Goal: Entertainment & Leisure: Consume media (video, audio)

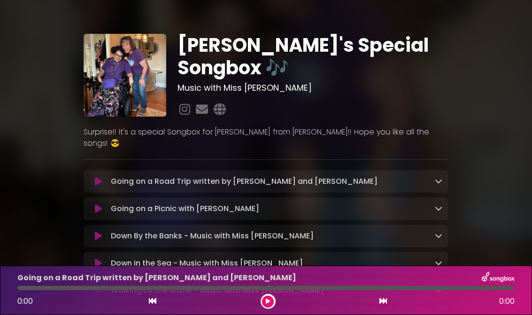
click at [101, 177] on icon at bounding box center [98, 181] width 7 height 9
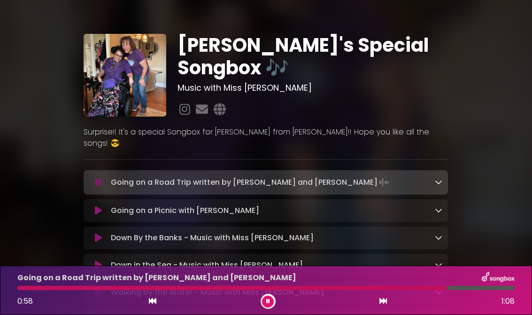
click at [96, 206] on icon at bounding box center [98, 210] width 7 height 9
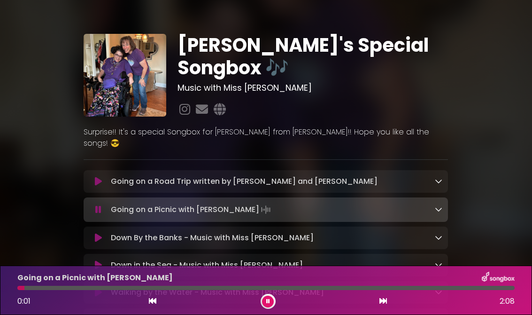
click at [92, 177] on button at bounding box center [98, 181] width 18 height 9
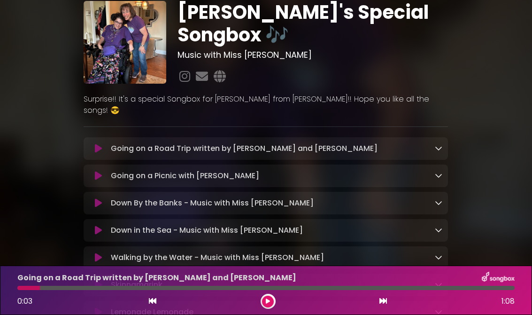
scroll to position [33, 0]
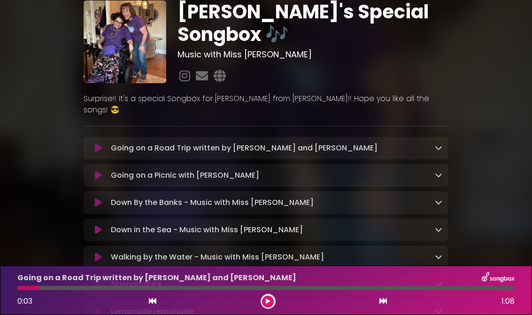
click at [96, 143] on icon at bounding box center [98, 147] width 7 height 9
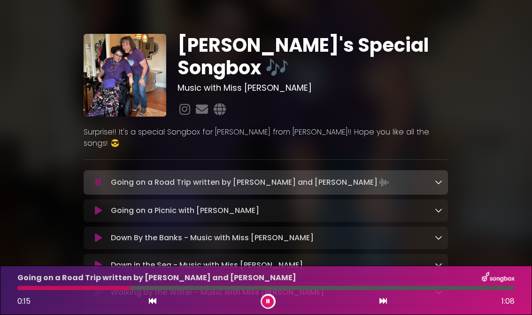
scroll to position [0, 0]
click at [13, 89] on div "[PERSON_NAME]'s Special Songbox 🎶 Music with Miss [PERSON_NAME]" at bounding box center [266, 260] width 532 height 499
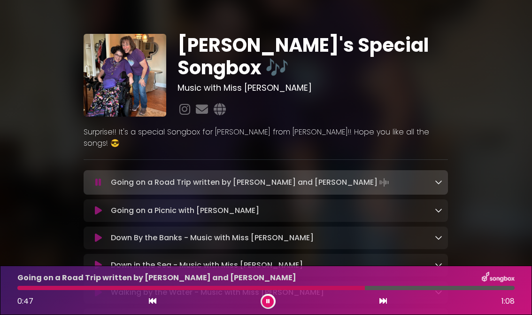
click at [0, 105] on div "[PERSON_NAME]'s Special Songbox 🎶 Music with Miss [PERSON_NAME]" at bounding box center [266, 260] width 532 height 499
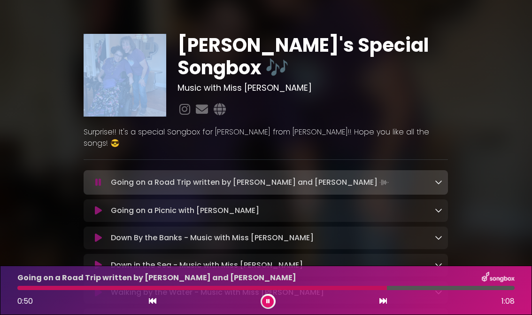
click at [5, 118] on div "[PERSON_NAME]'s Special Songbox 🎶 Music with Miss [PERSON_NAME]" at bounding box center [266, 260] width 532 height 499
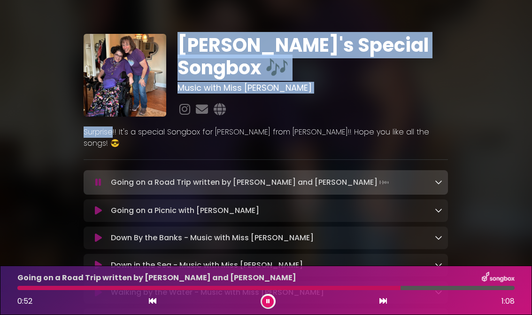
click at [8, 115] on div "[PERSON_NAME]'s Special Songbox 🎶 Music with Miss [PERSON_NAME]" at bounding box center [266, 260] width 532 height 499
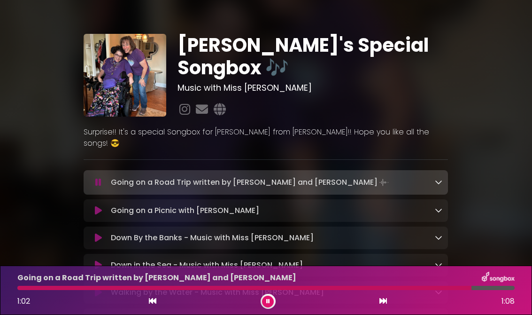
click at [3, 151] on div "[PERSON_NAME]'s Special Songbox 🎶 Music with Miss [PERSON_NAME]" at bounding box center [266, 260] width 532 height 499
click at [3, 147] on div "[PERSON_NAME]'s Special Songbox 🎶 Music with Miss [PERSON_NAME]" at bounding box center [266, 260] width 532 height 499
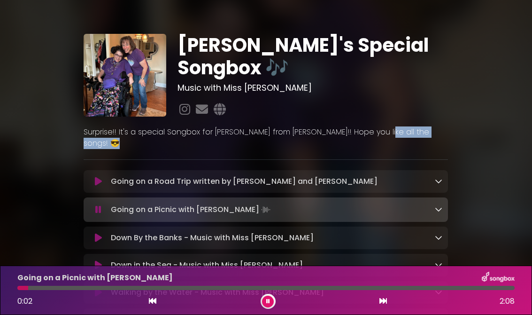
click at [530, 97] on div "[PERSON_NAME]'s Special Songbox 🎶 Music with Miss [PERSON_NAME]" at bounding box center [266, 260] width 532 height 499
click at [525, 129] on div "[PERSON_NAME]'s Special Songbox 🎶 Music with Miss [PERSON_NAME]" at bounding box center [266, 260] width 532 height 499
click at [13, 119] on div "[PERSON_NAME]'s Special Songbox 🎶 Music with Miss [PERSON_NAME]" at bounding box center [266, 260] width 532 height 499
click at [99, 177] on icon at bounding box center [98, 181] width 7 height 9
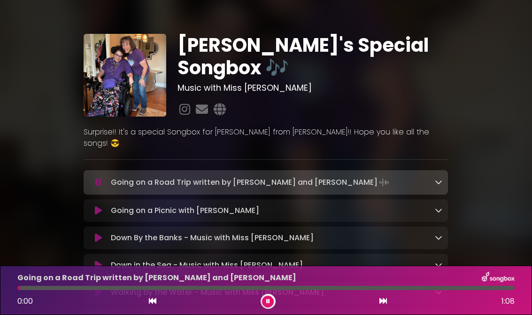
click at [20, 113] on div "[PERSON_NAME]'s Special Songbox 🎶 Music with Miss [PERSON_NAME]" at bounding box center [266, 260] width 532 height 499
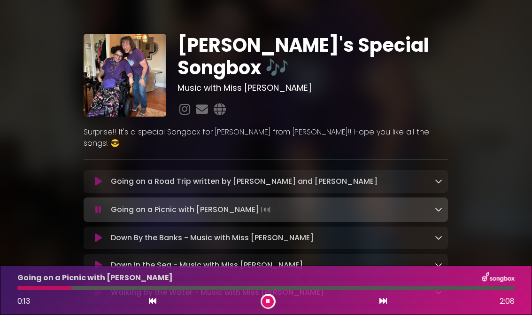
click at [101, 177] on icon at bounding box center [98, 181] width 7 height 9
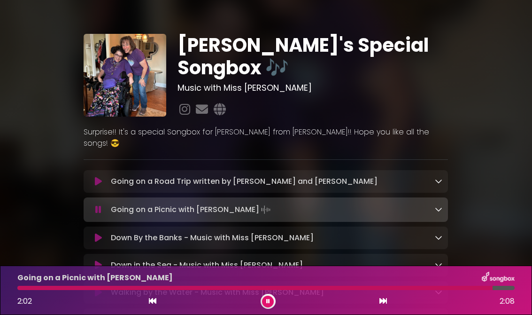
click at [107, 177] on button at bounding box center [98, 181] width 18 height 9
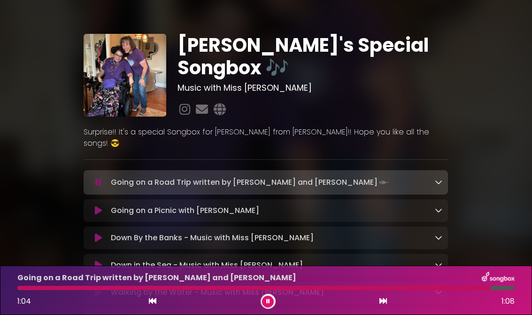
click at [96, 206] on icon at bounding box center [98, 210] width 7 height 9
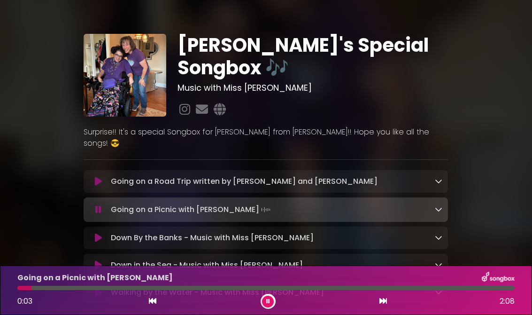
click at [148, 152] on div "[PERSON_NAME]'s Special Songbox 🎶 Music with Miss [PERSON_NAME] ×" at bounding box center [266, 266] width 376 height 465
click at [101, 177] on icon at bounding box center [98, 181] width 7 height 9
